Goal: Task Accomplishment & Management: Manage account settings

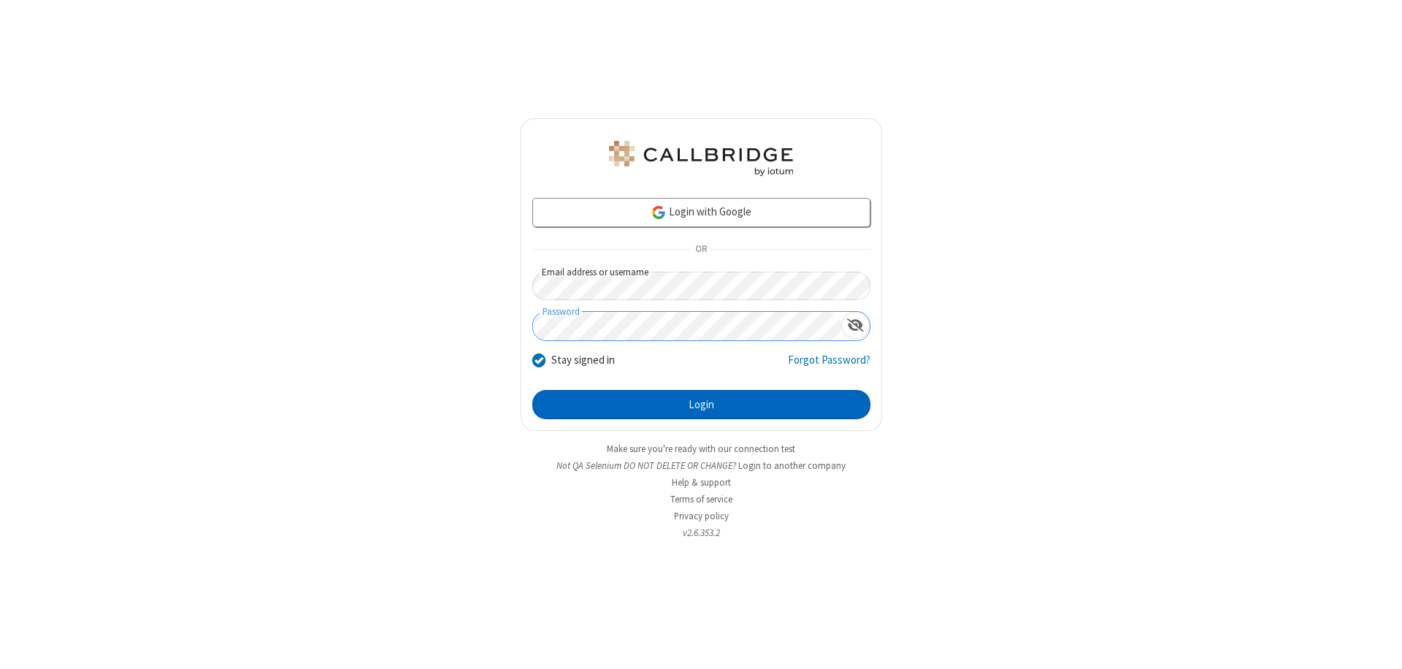
click at [701, 404] on button "Login" at bounding box center [701, 404] width 338 height 29
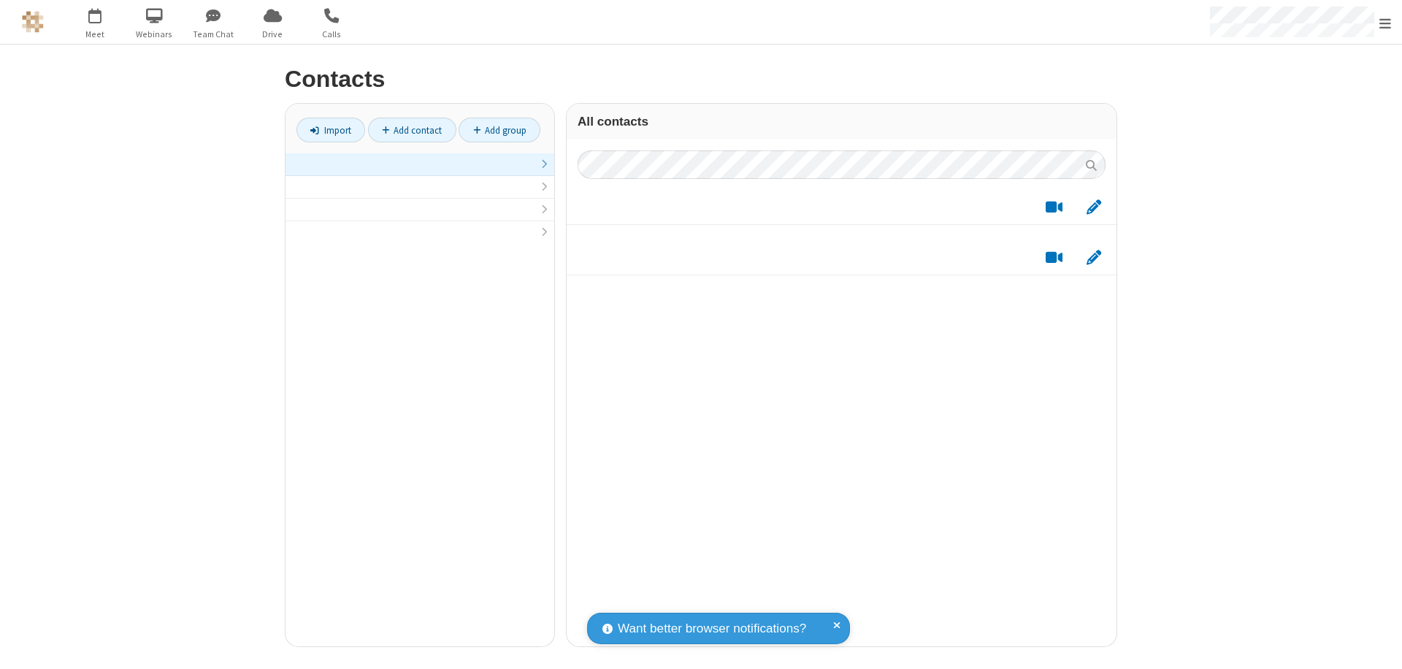
click at [420, 172] on link at bounding box center [419, 164] width 269 height 23
click at [420, 172] on link at bounding box center [419, 172] width 269 height 39
click at [1094, 214] on span "Edit" at bounding box center [1093, 215] width 15 height 18
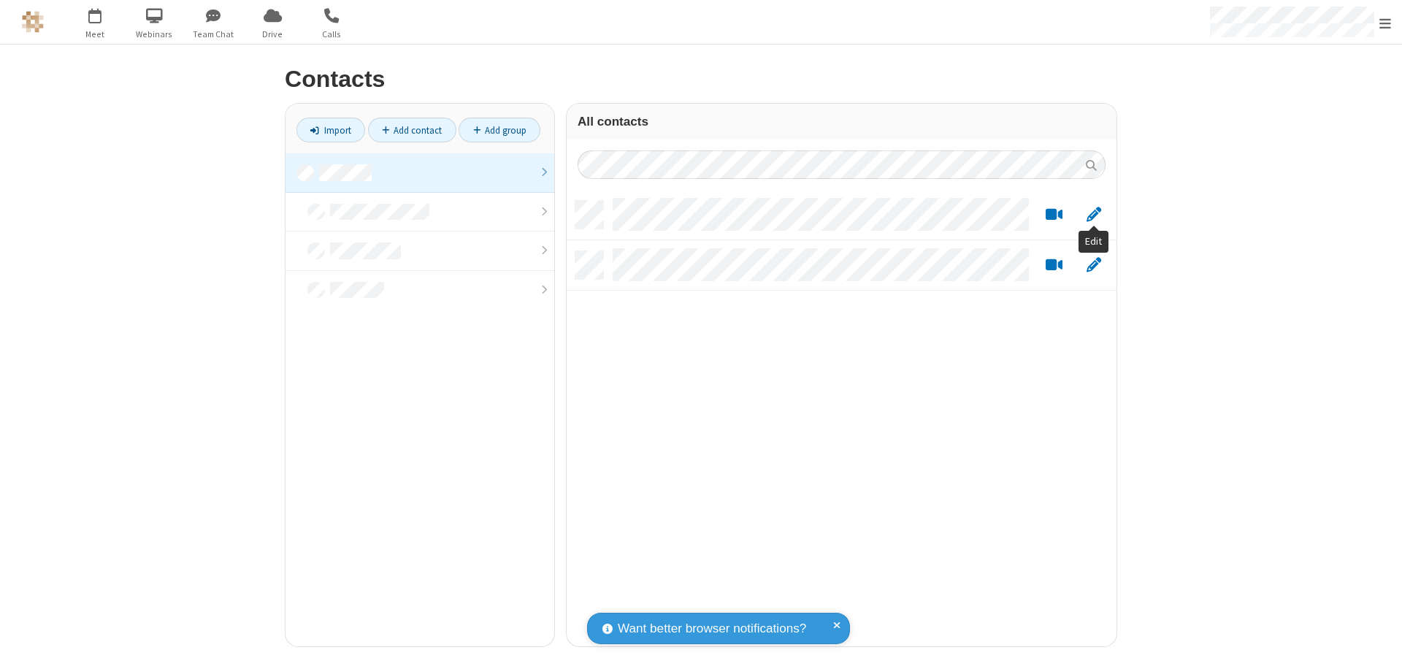
scroll to position [445, 539]
click at [420, 172] on link at bounding box center [419, 172] width 269 height 39
